Goal: Check status: Check status

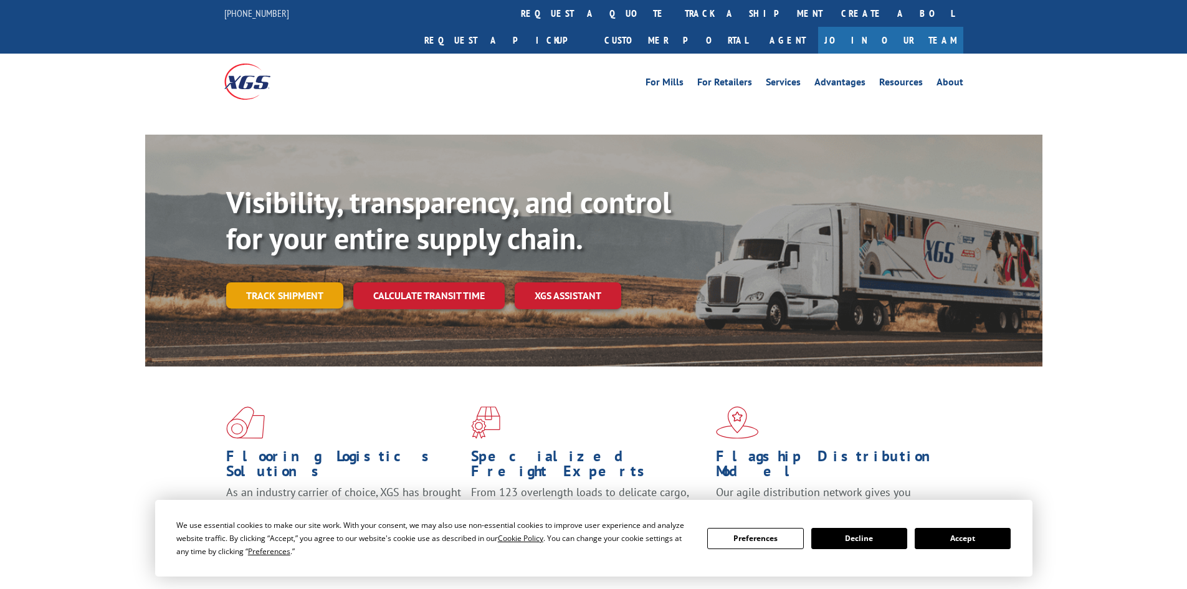
click at [288, 282] on link "Track shipment" at bounding box center [284, 295] width 117 height 26
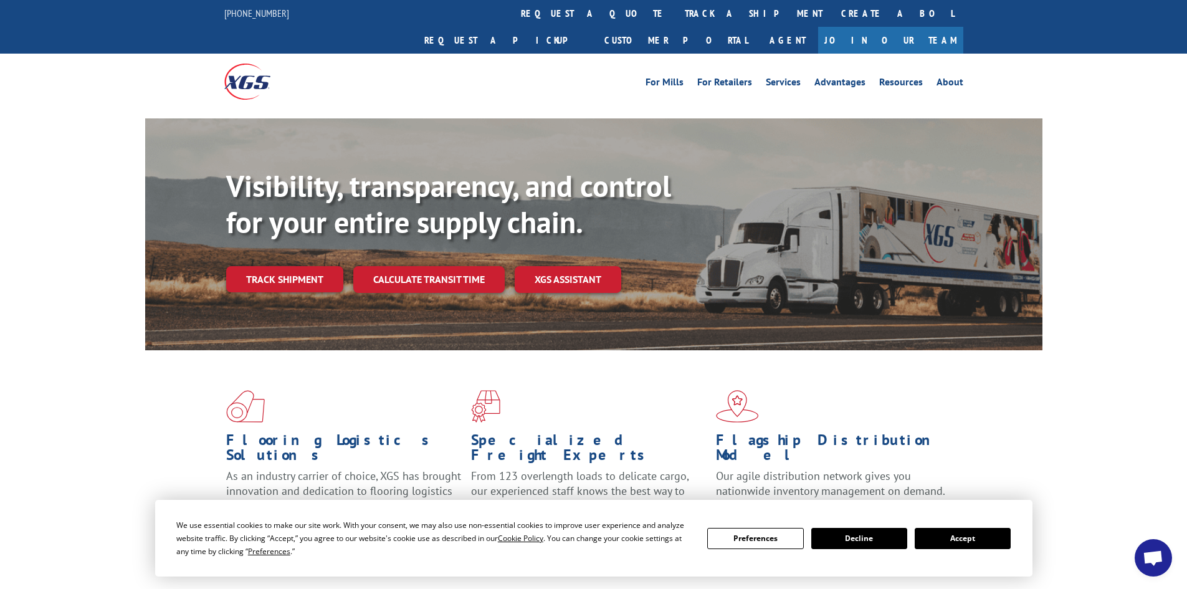
click at [981, 541] on button "Accept" at bounding box center [963, 538] width 96 height 21
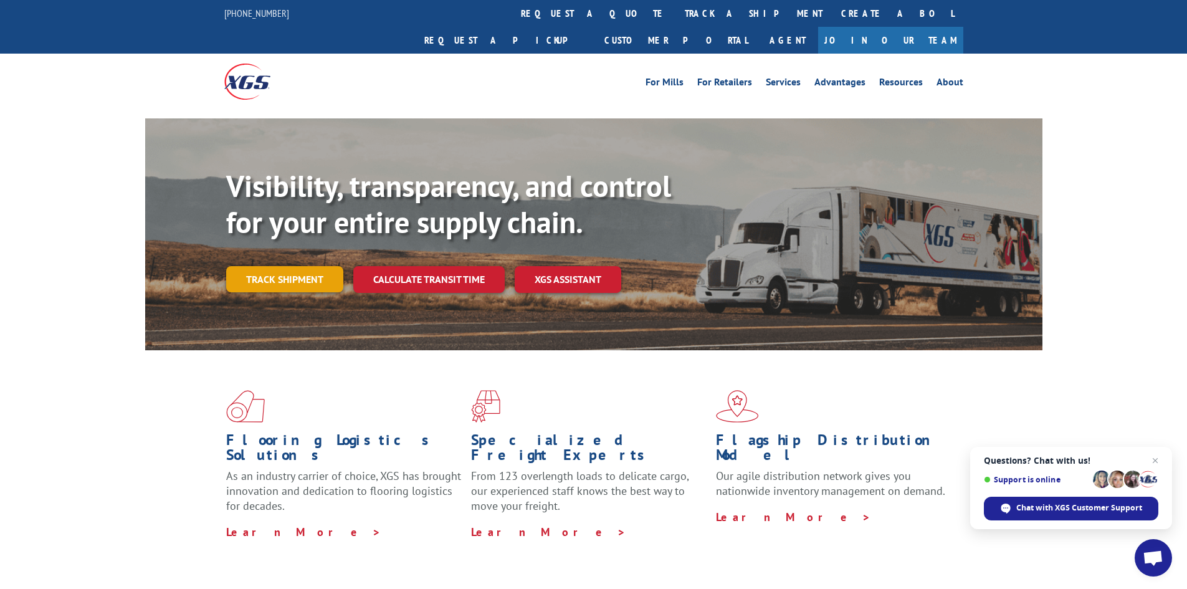
click at [295, 266] on link "Track shipment" at bounding box center [284, 279] width 117 height 26
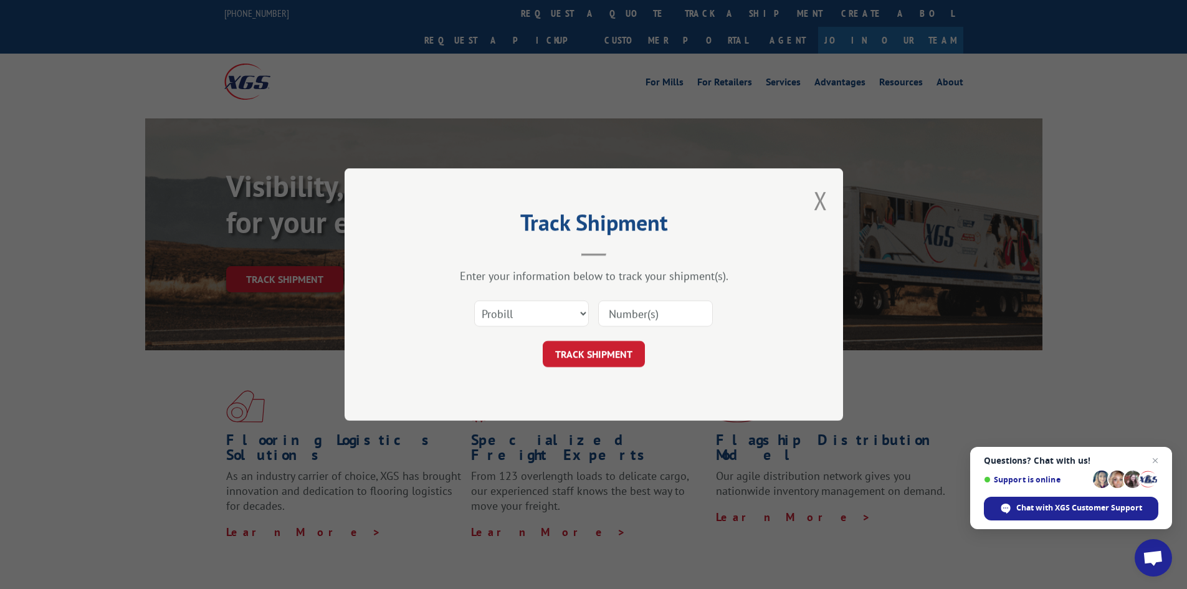
click at [640, 317] on input at bounding box center [655, 313] width 115 height 26
type input "449431"
click button "TRACK SHIPMENT" at bounding box center [594, 354] width 102 height 26
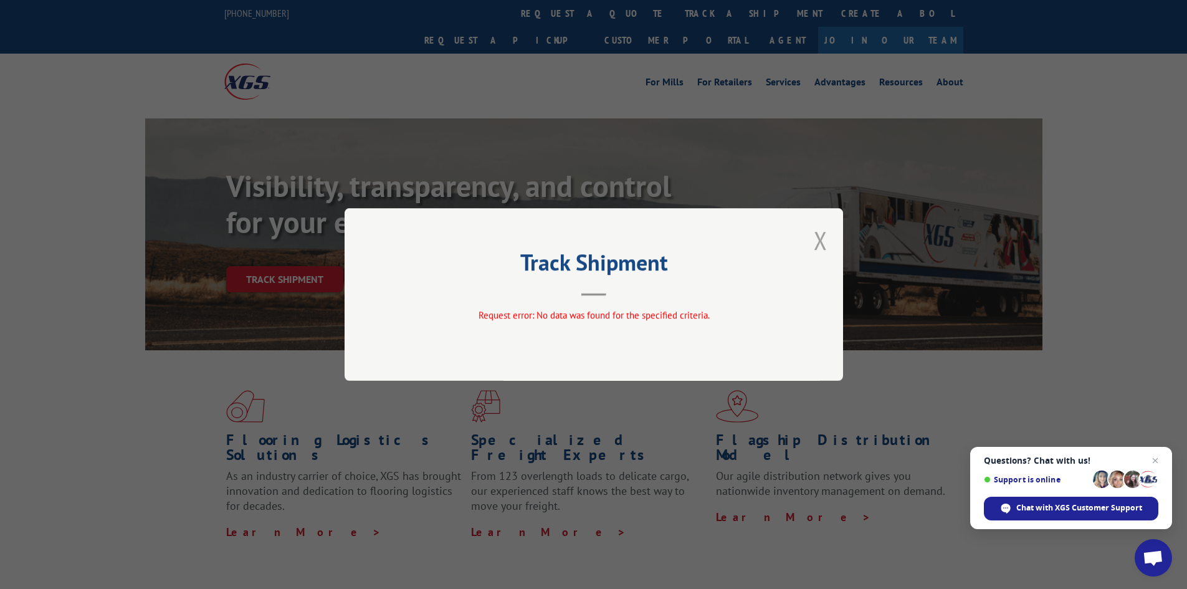
click at [821, 239] on button "Close modal" at bounding box center [821, 240] width 14 height 33
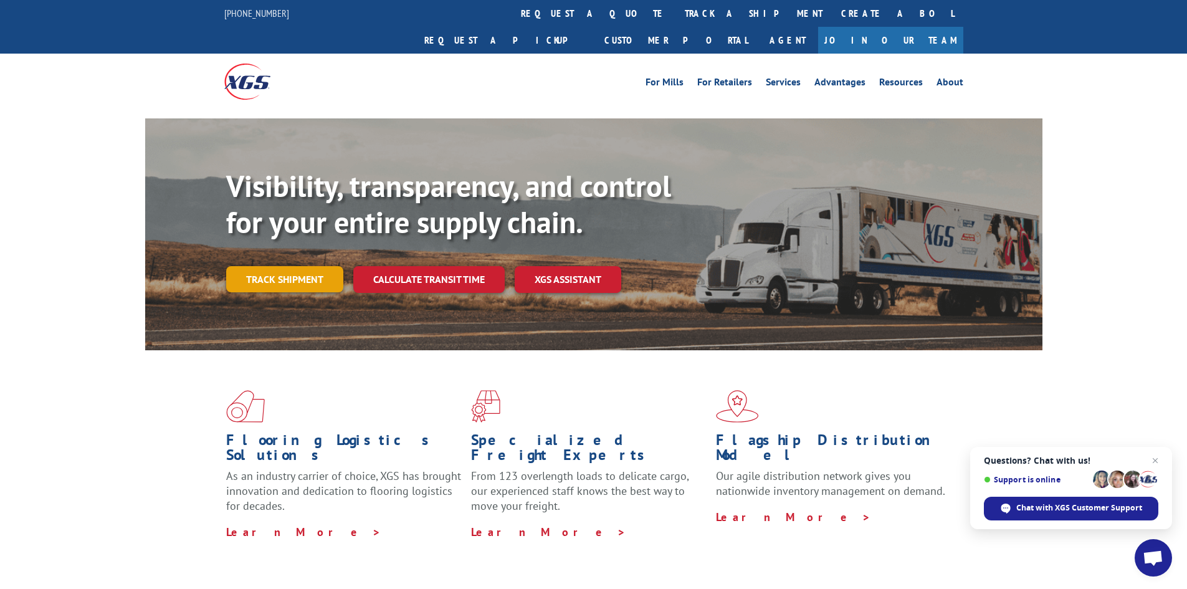
click at [297, 266] on link "Track shipment" at bounding box center [284, 279] width 117 height 26
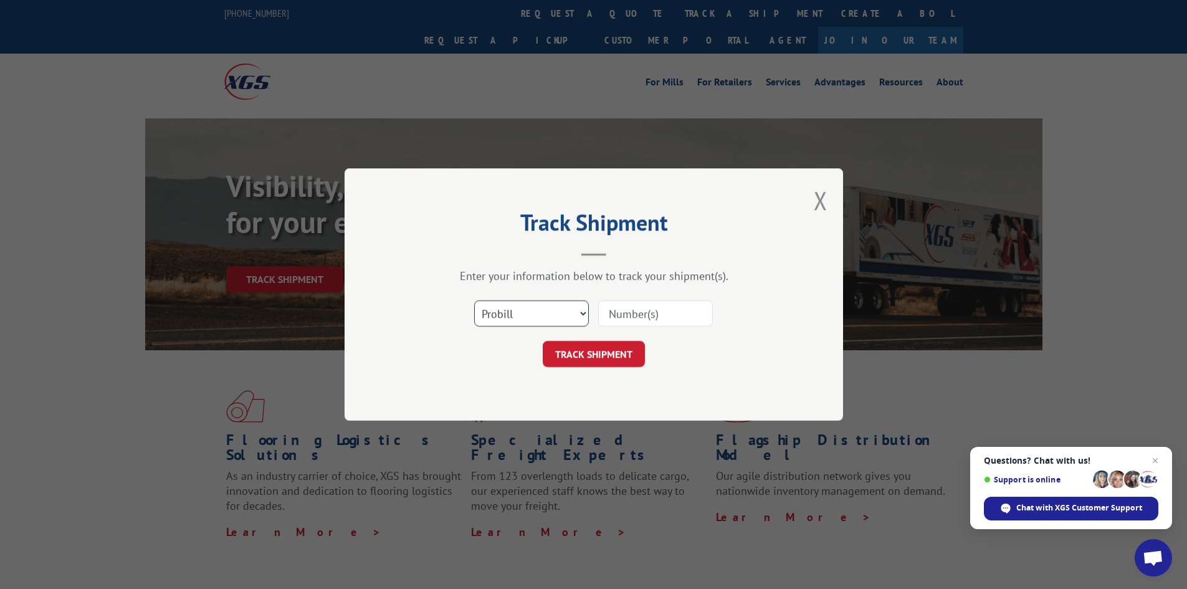
click at [584, 313] on select "Select category... Probill BOL PO" at bounding box center [531, 313] width 115 height 26
select select "bol"
click at [474, 300] on select "Select category... Probill BOL PO" at bounding box center [531, 313] width 115 height 26
click at [677, 317] on input at bounding box center [655, 313] width 115 height 26
type input "449431"
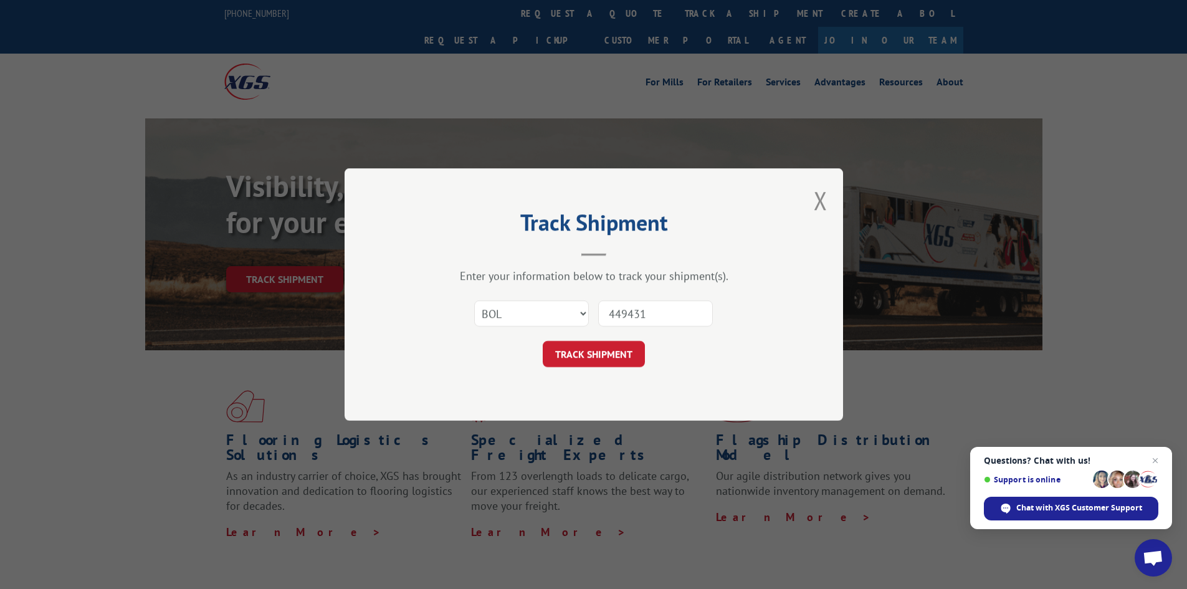
click button "TRACK SHIPMENT" at bounding box center [594, 354] width 102 height 26
